Goal: Task Accomplishment & Management: Use online tool/utility

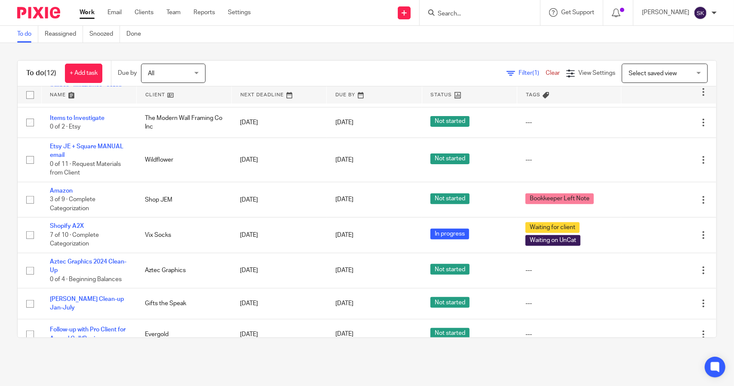
scroll to position [206, 0]
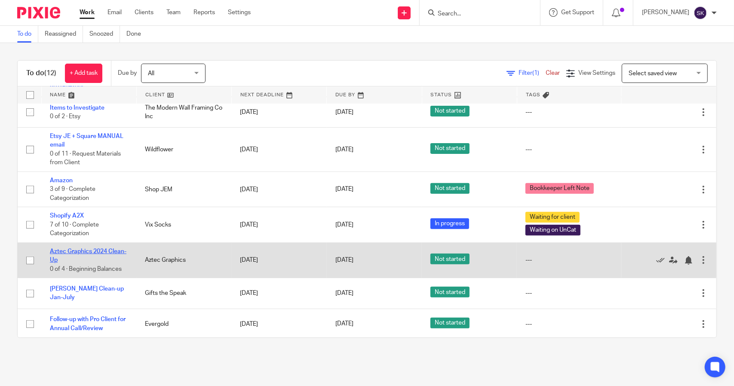
click at [81, 251] on link "Aztec Graphics 2024 Clean-Up" at bounding box center [88, 256] width 77 height 15
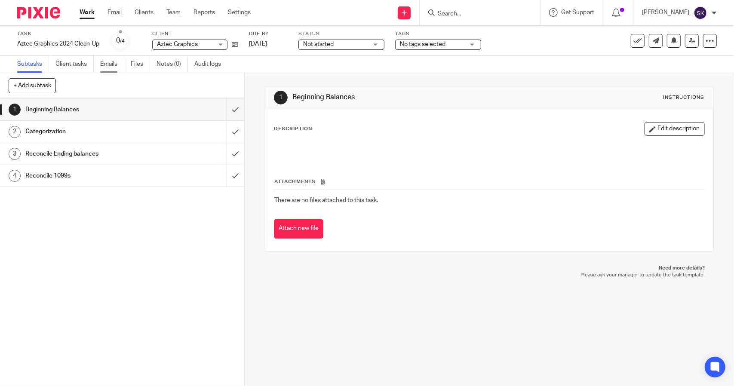
click at [110, 62] on link "Emails" at bounding box center [112, 64] width 24 height 17
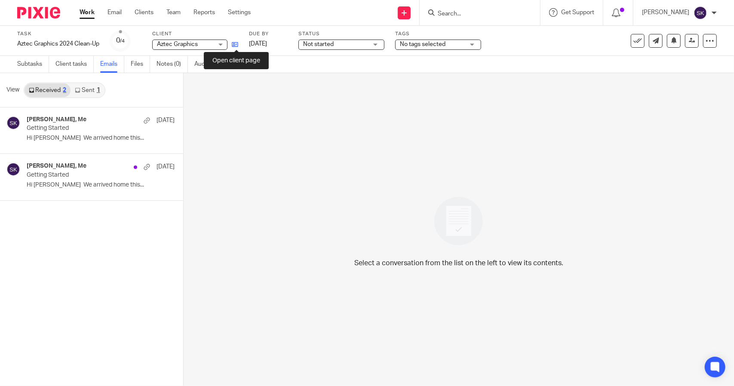
click at [237, 46] on icon at bounding box center [235, 44] width 6 height 6
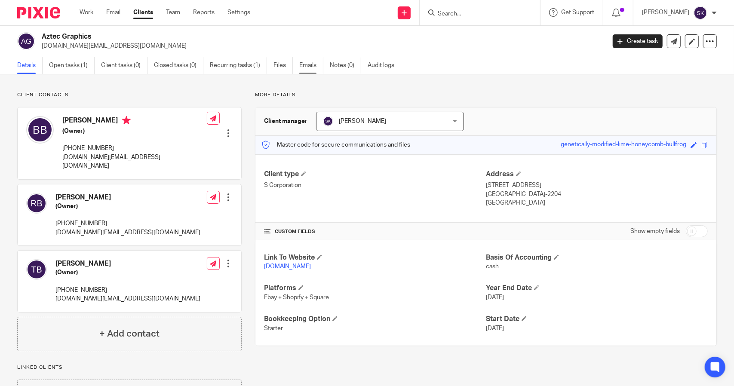
click at [308, 65] on link "Emails" at bounding box center [311, 65] width 24 height 17
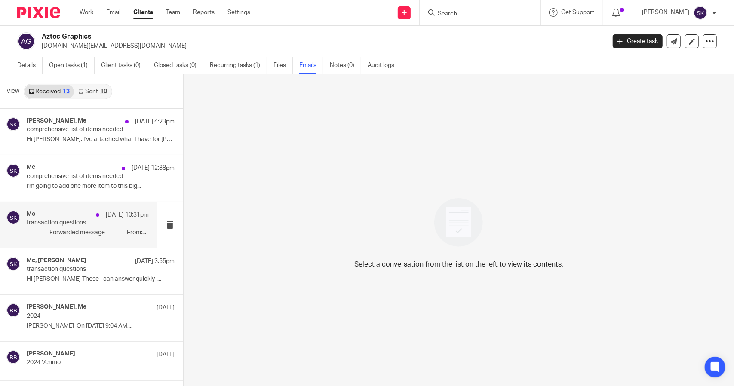
click at [81, 222] on p "transaction questions" at bounding box center [76, 222] width 98 height 7
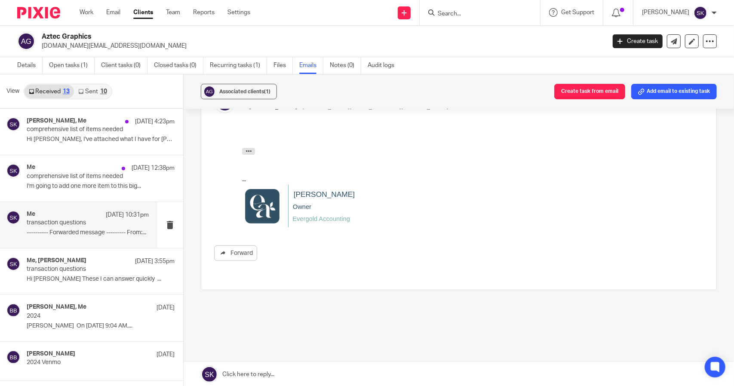
scroll to position [124, 0]
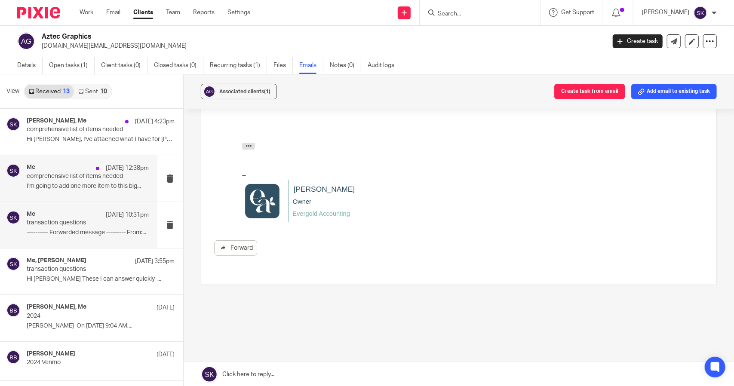
click at [80, 186] on p "I'm going to add one more item to this big..." at bounding box center [88, 186] width 122 height 7
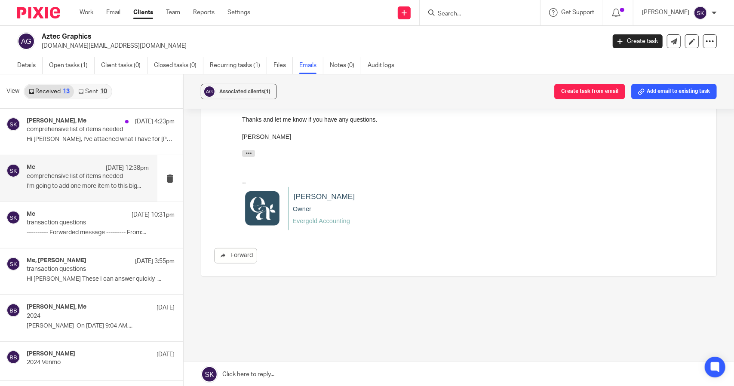
scroll to position [0, 0]
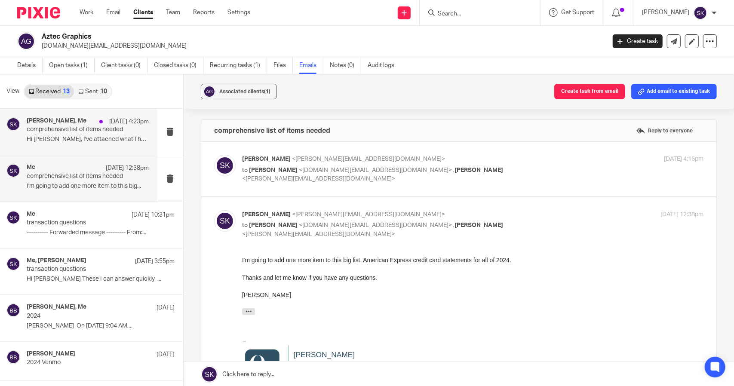
click at [71, 137] on p "Hi Sarah, I've attached what I have for Wells..." at bounding box center [88, 139] width 122 height 7
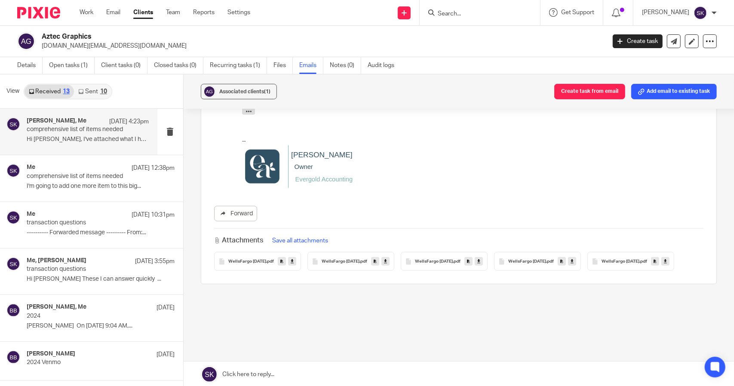
scroll to position [503, 0]
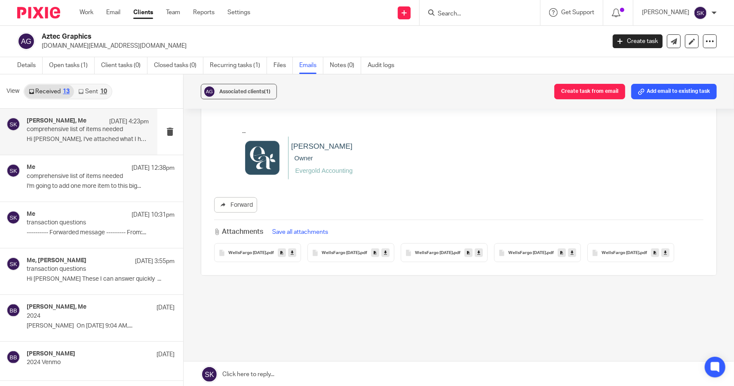
click at [312, 228] on button "Save all attachments" at bounding box center [300, 232] width 61 height 9
